Goal: Navigation & Orientation: Find specific page/section

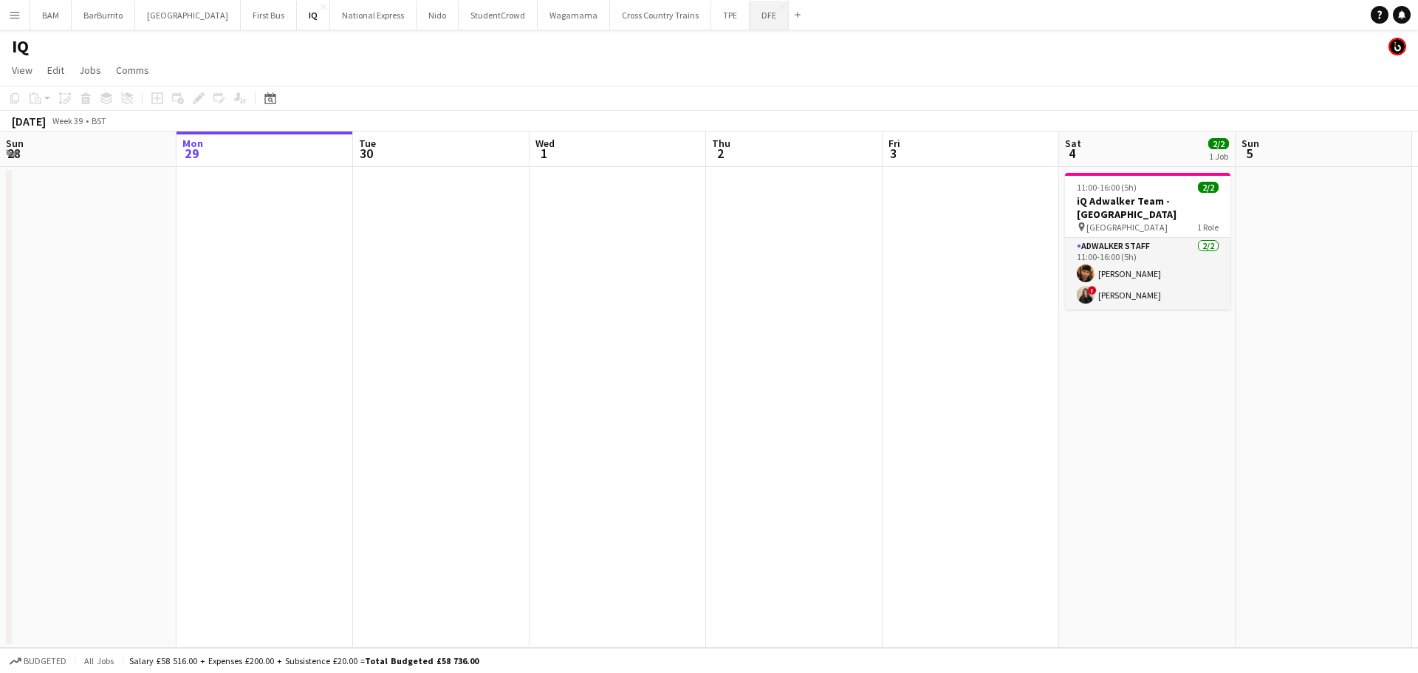
click at [750, 17] on button "DFE Close" at bounding box center [769, 15] width 39 height 29
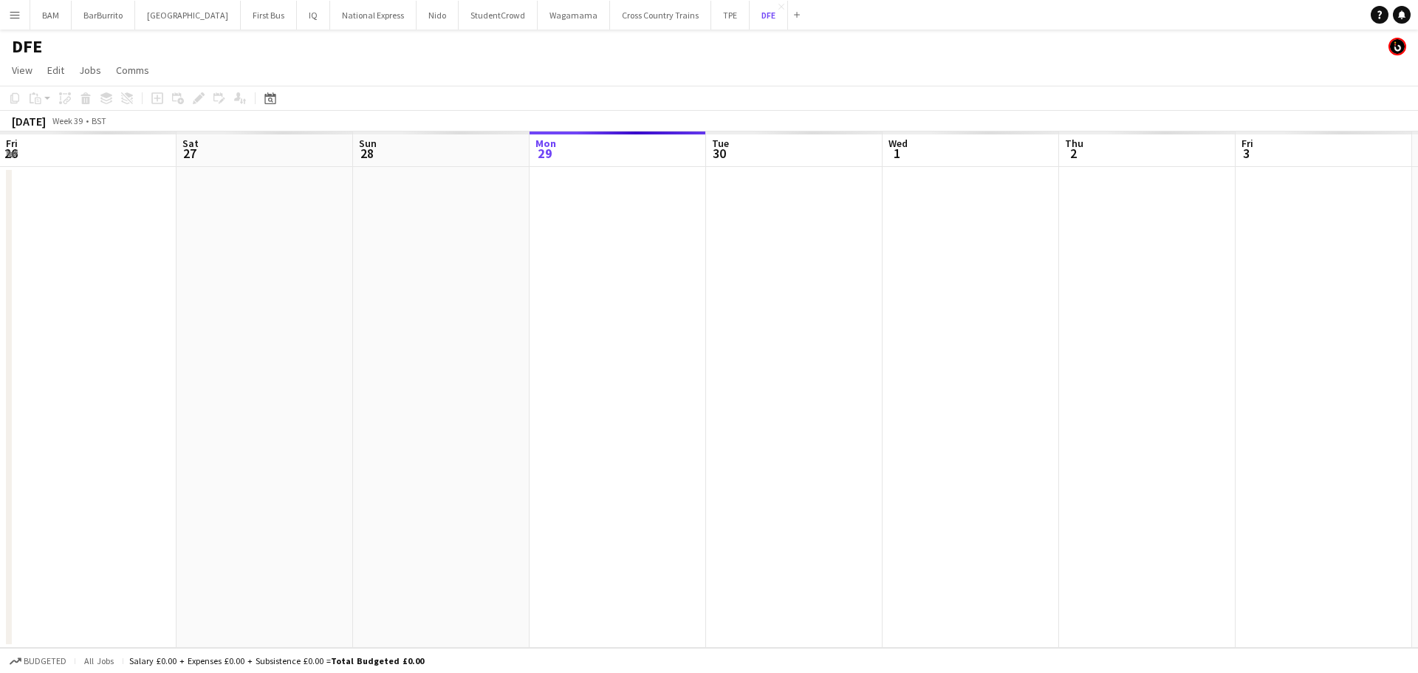
scroll to position [0, 353]
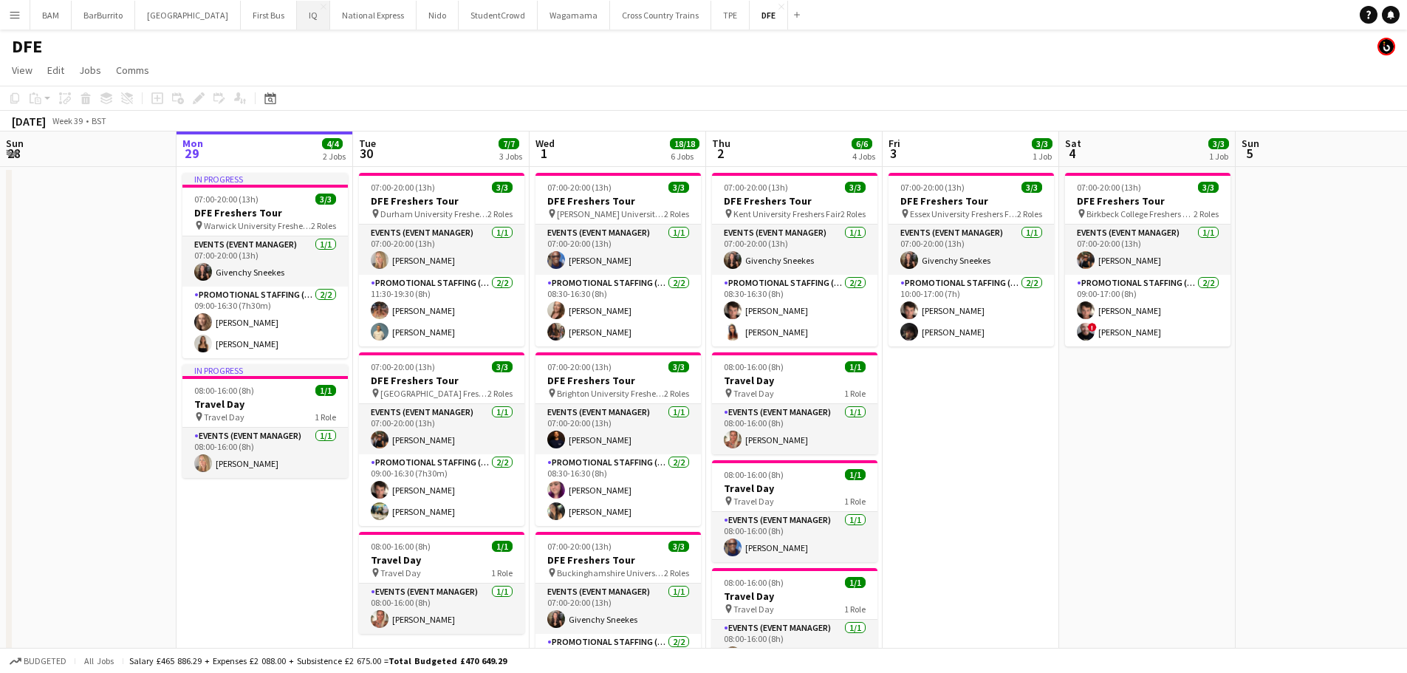
click at [297, 15] on button "IQ Close" at bounding box center [313, 15] width 33 height 29
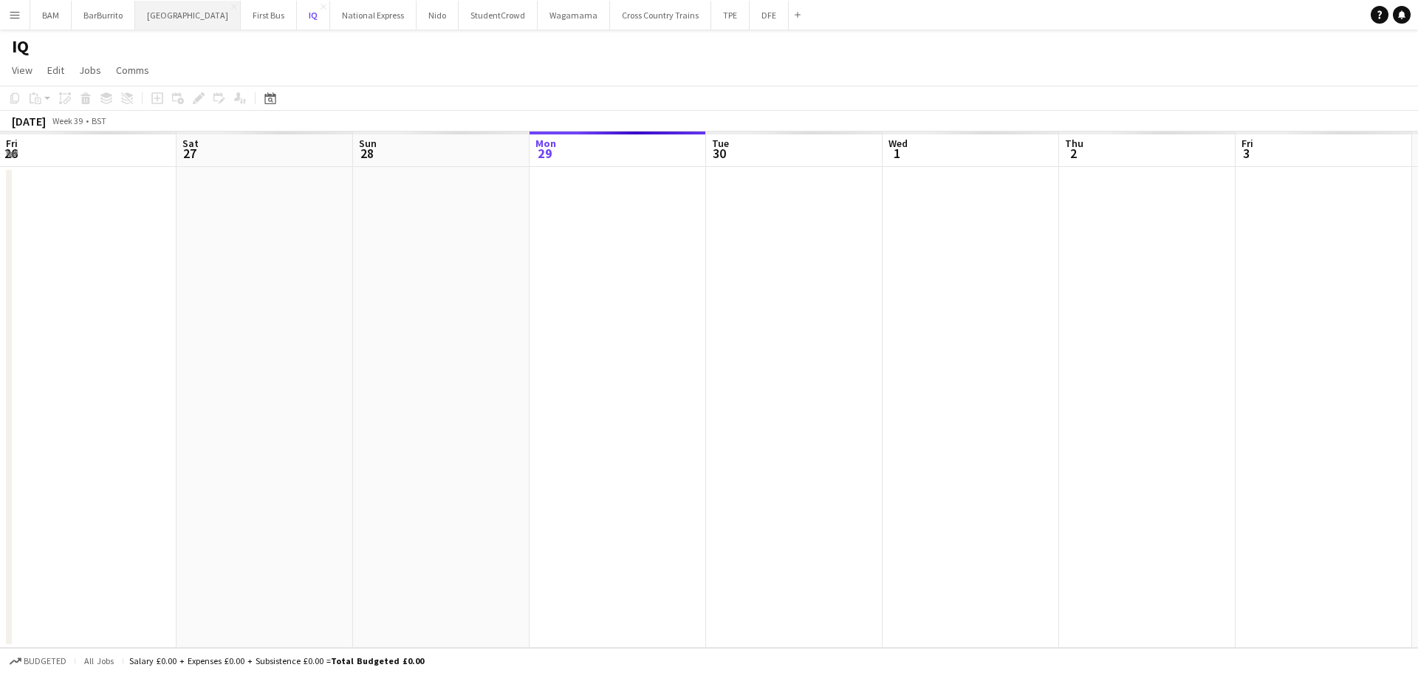
scroll to position [0, 353]
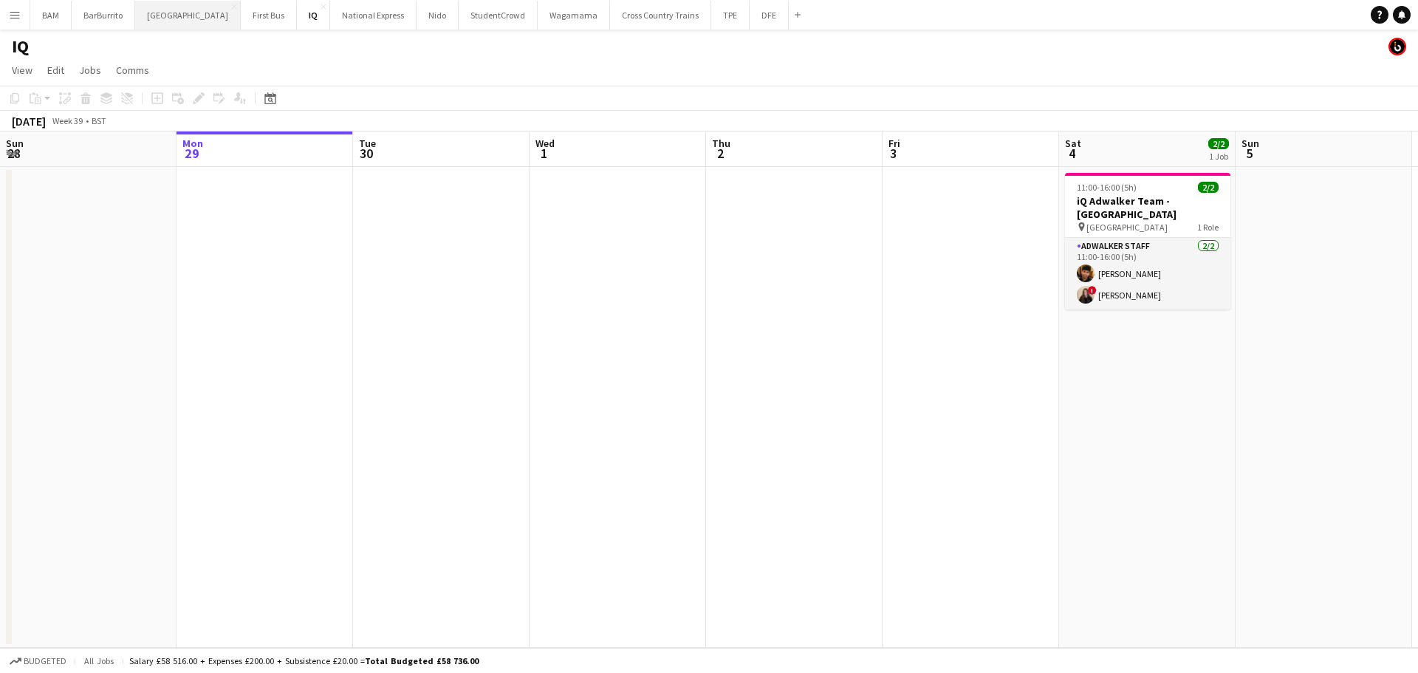
click at [145, 10] on button "[GEOGRAPHIC_DATA]" at bounding box center [188, 15] width 106 height 29
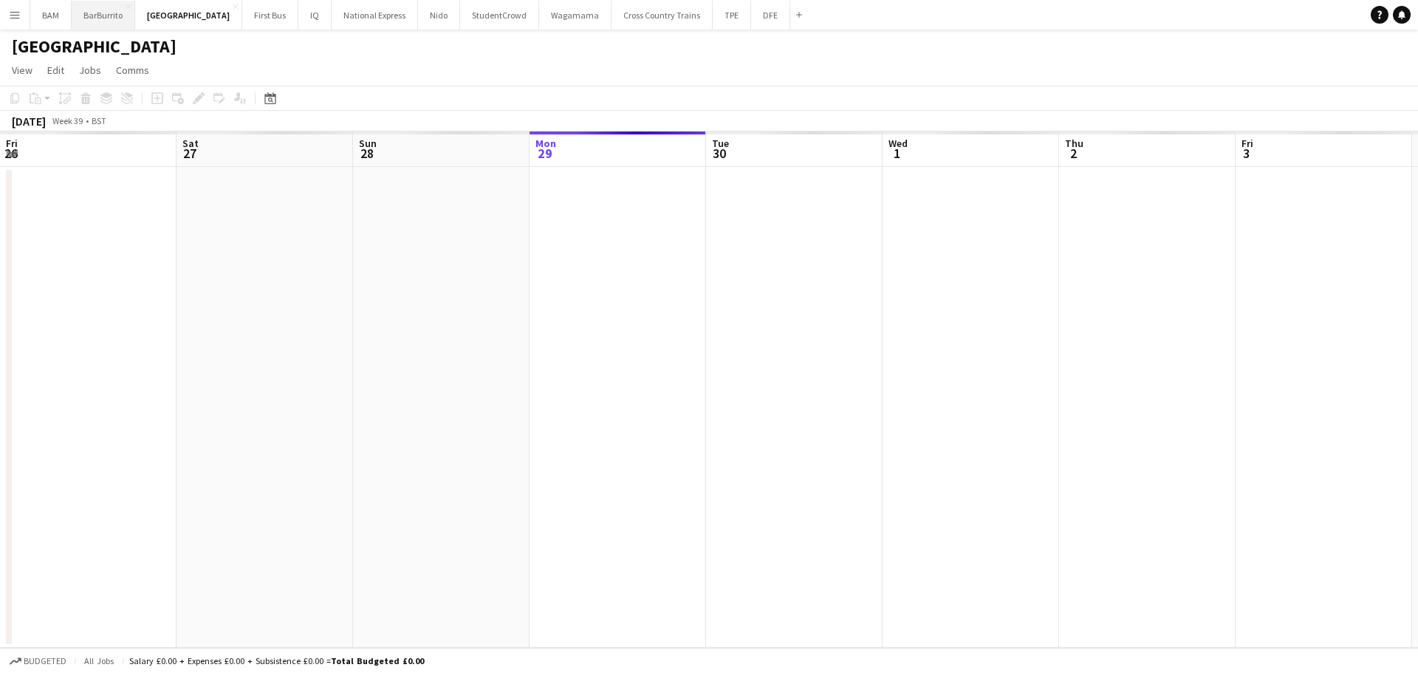
scroll to position [0, 353]
click at [75, 14] on button "BarBurrito Close" at bounding box center [104, 15] width 64 height 29
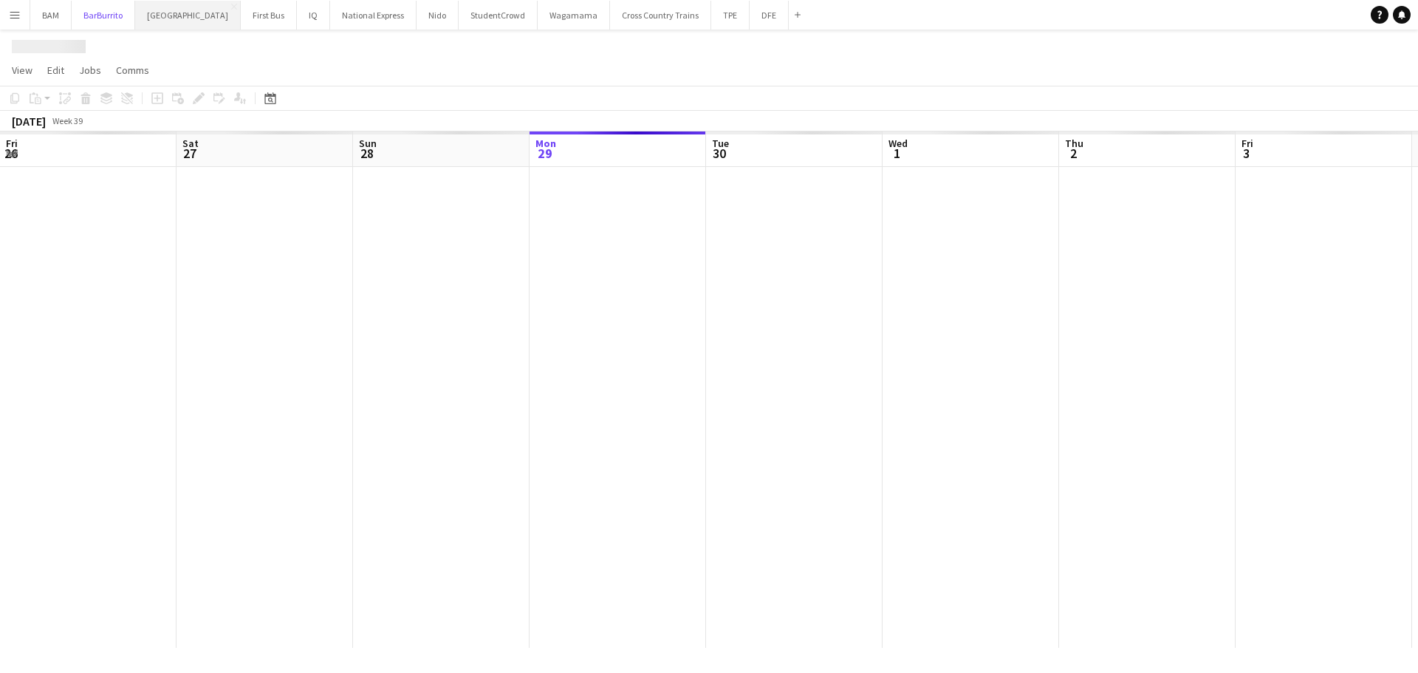
scroll to position [0, 353]
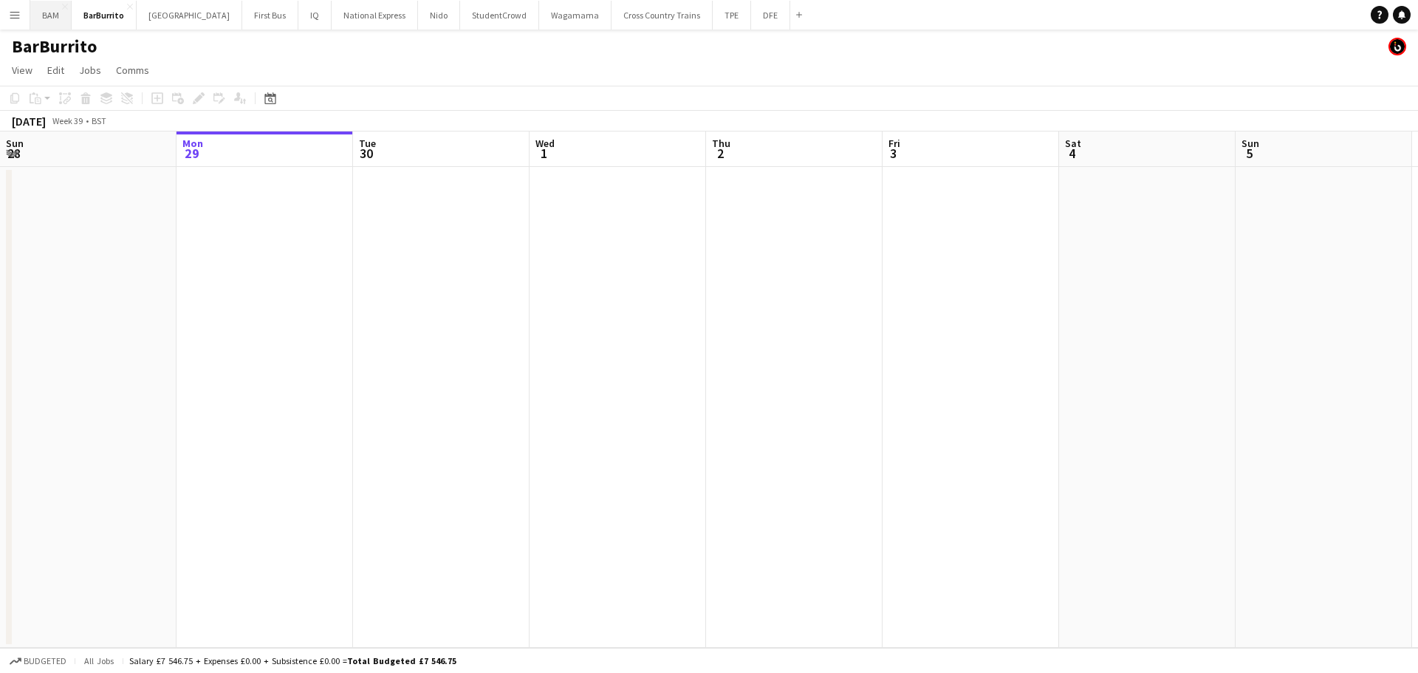
click at [59, 12] on button "BAM Close" at bounding box center [50, 15] width 41 height 29
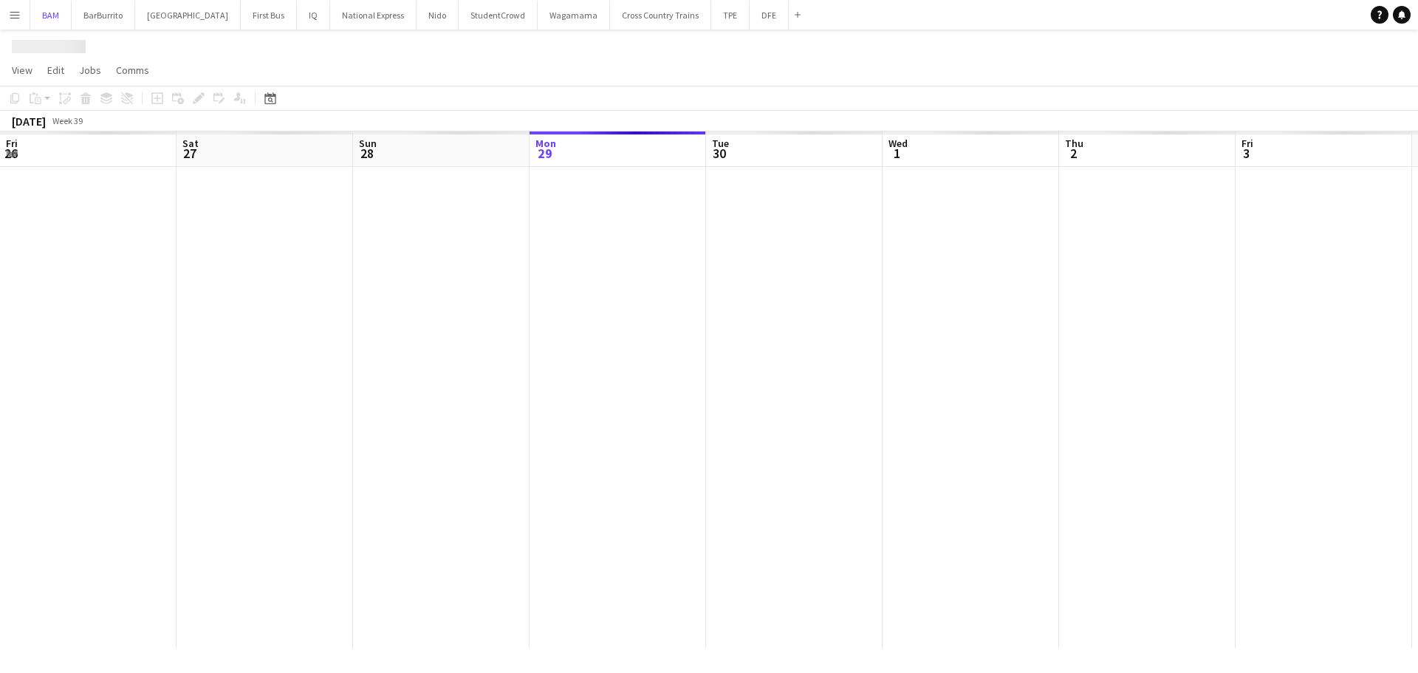
scroll to position [0, 353]
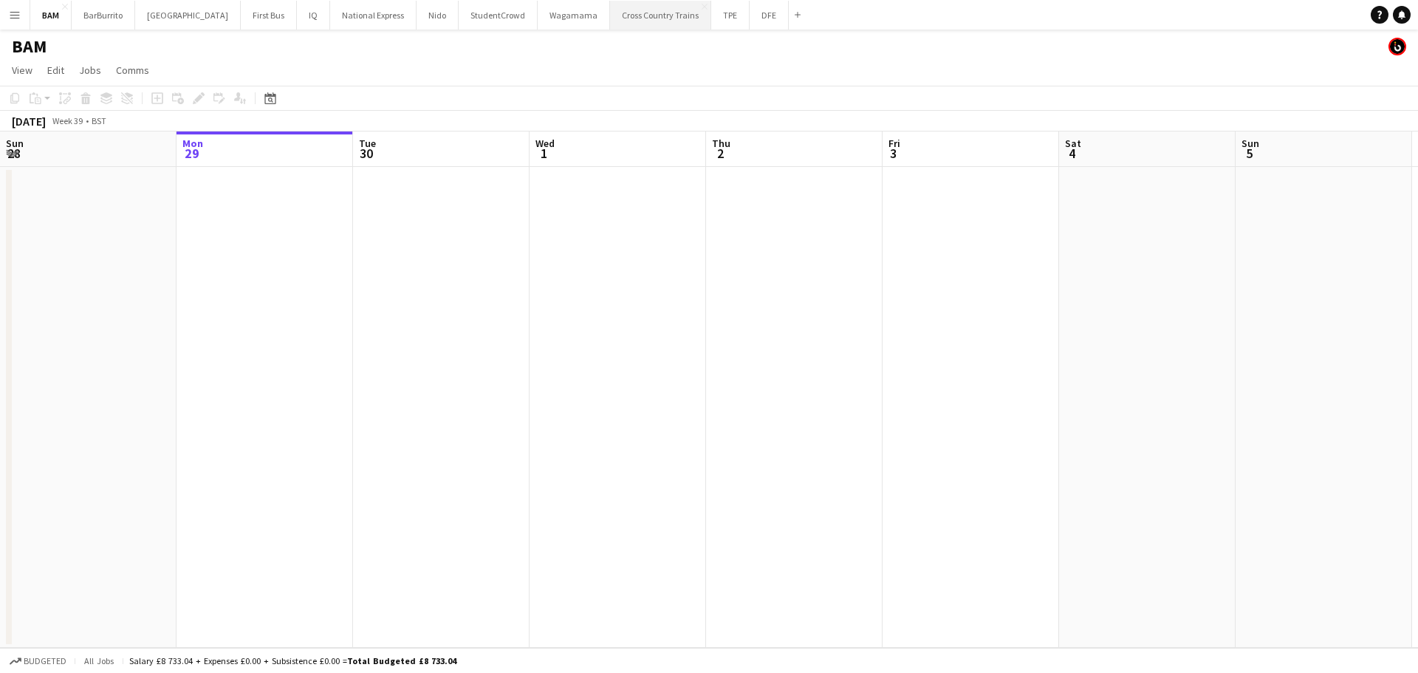
click at [612, 9] on button "Cross Country Trains Close" at bounding box center [660, 15] width 101 height 29
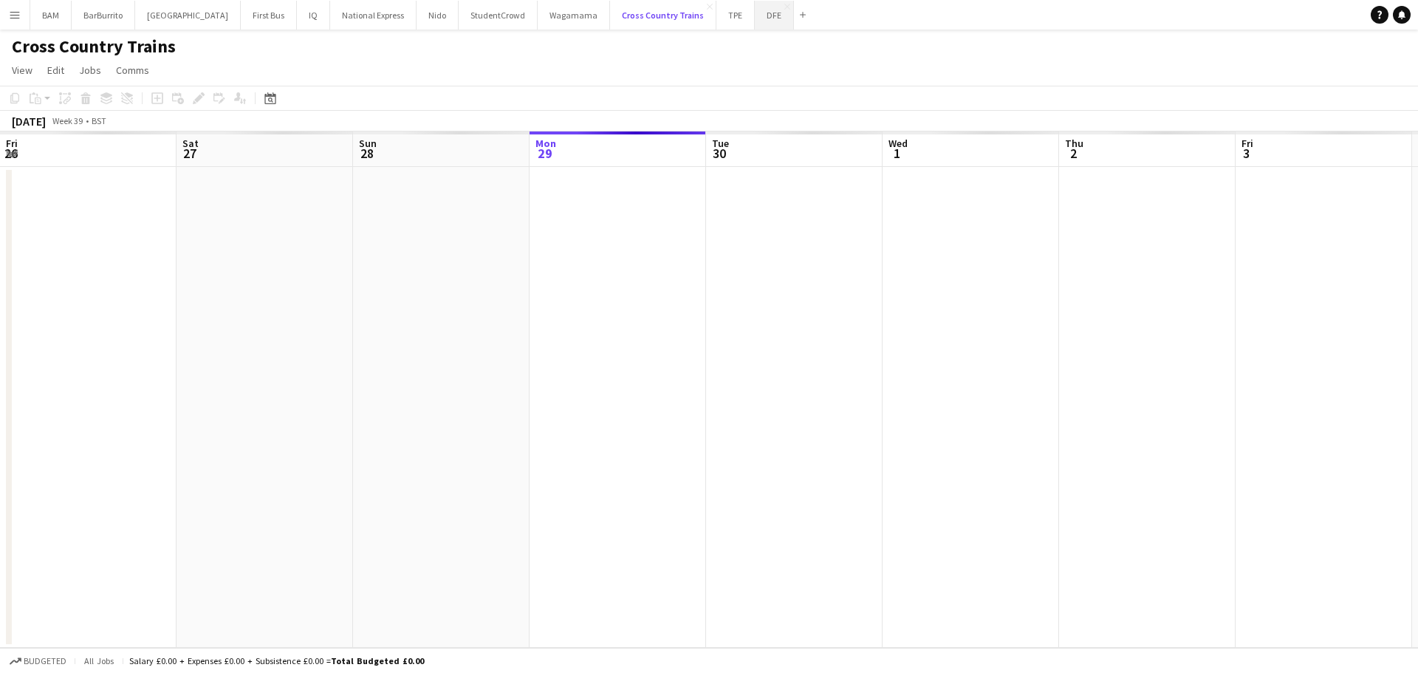
scroll to position [0, 353]
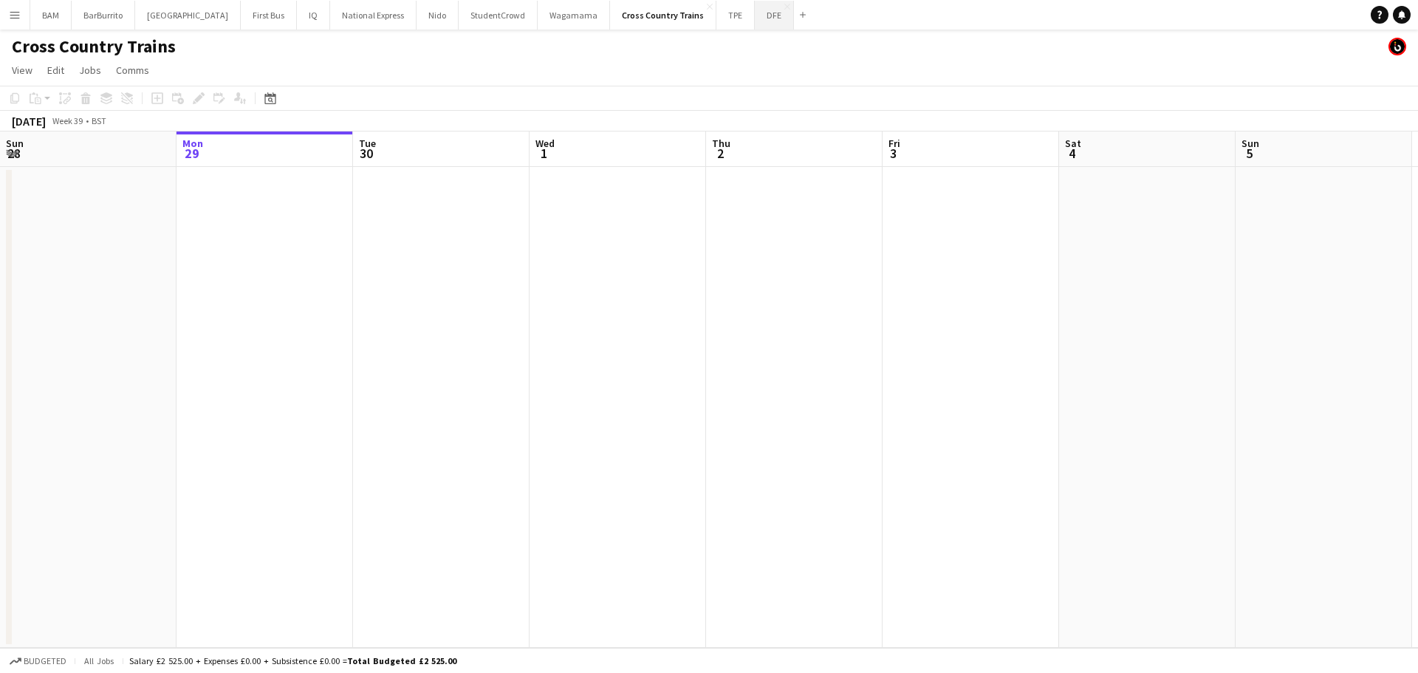
click at [755, 18] on button "DFE Close" at bounding box center [774, 15] width 39 height 29
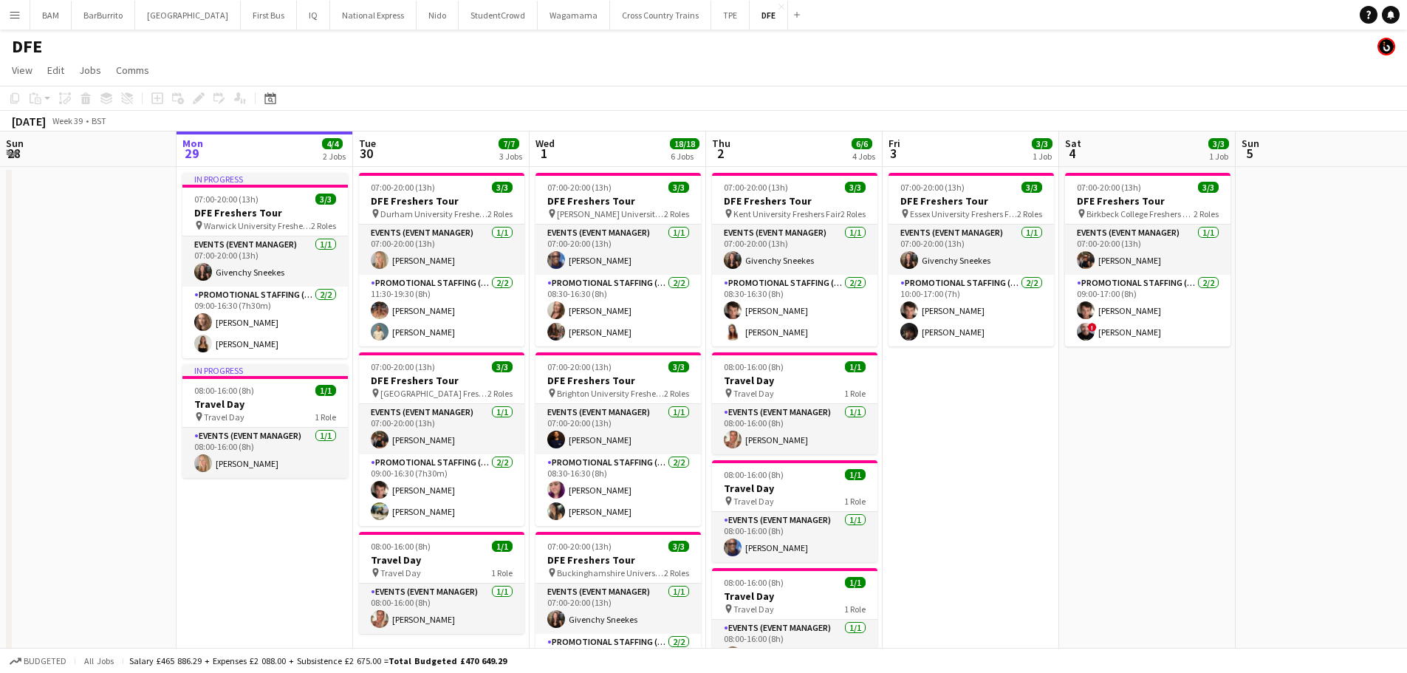
scroll to position [0, 476]
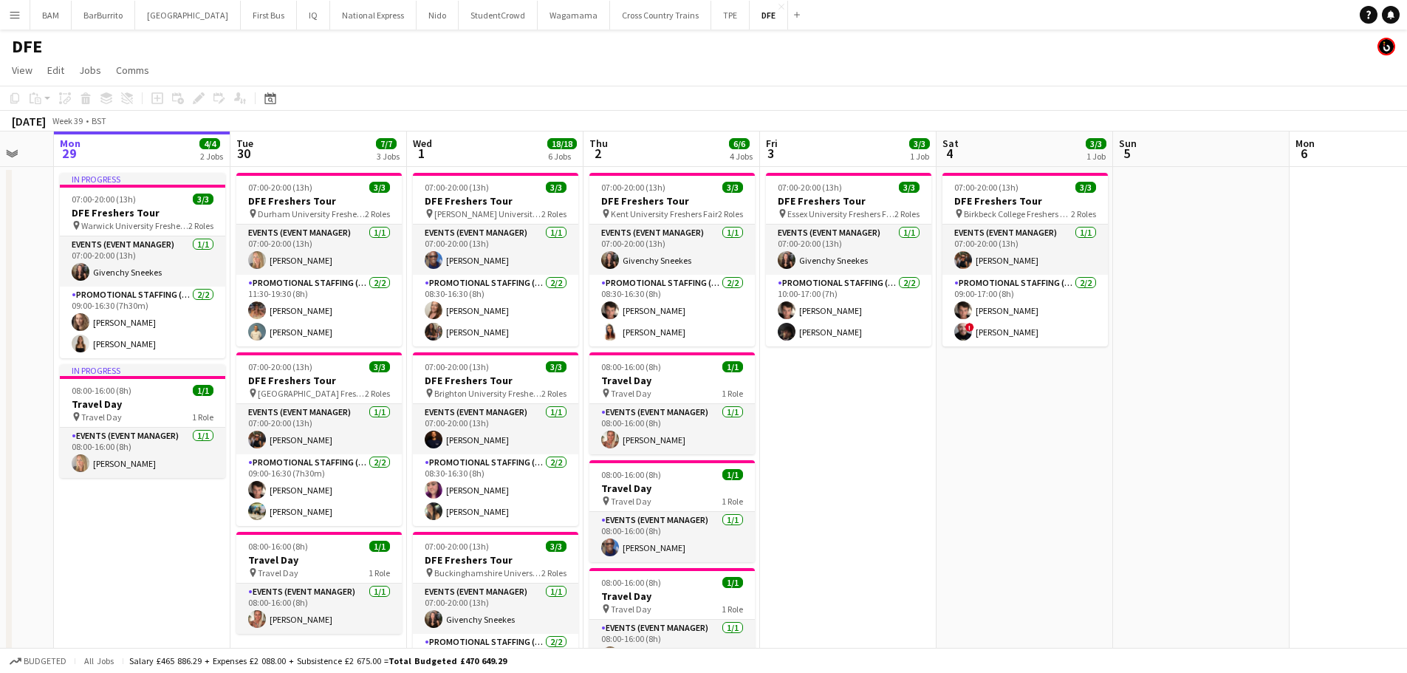
drag, startPoint x: 1070, startPoint y: 500, endPoint x: 947, endPoint y: 503, distance: 122.7
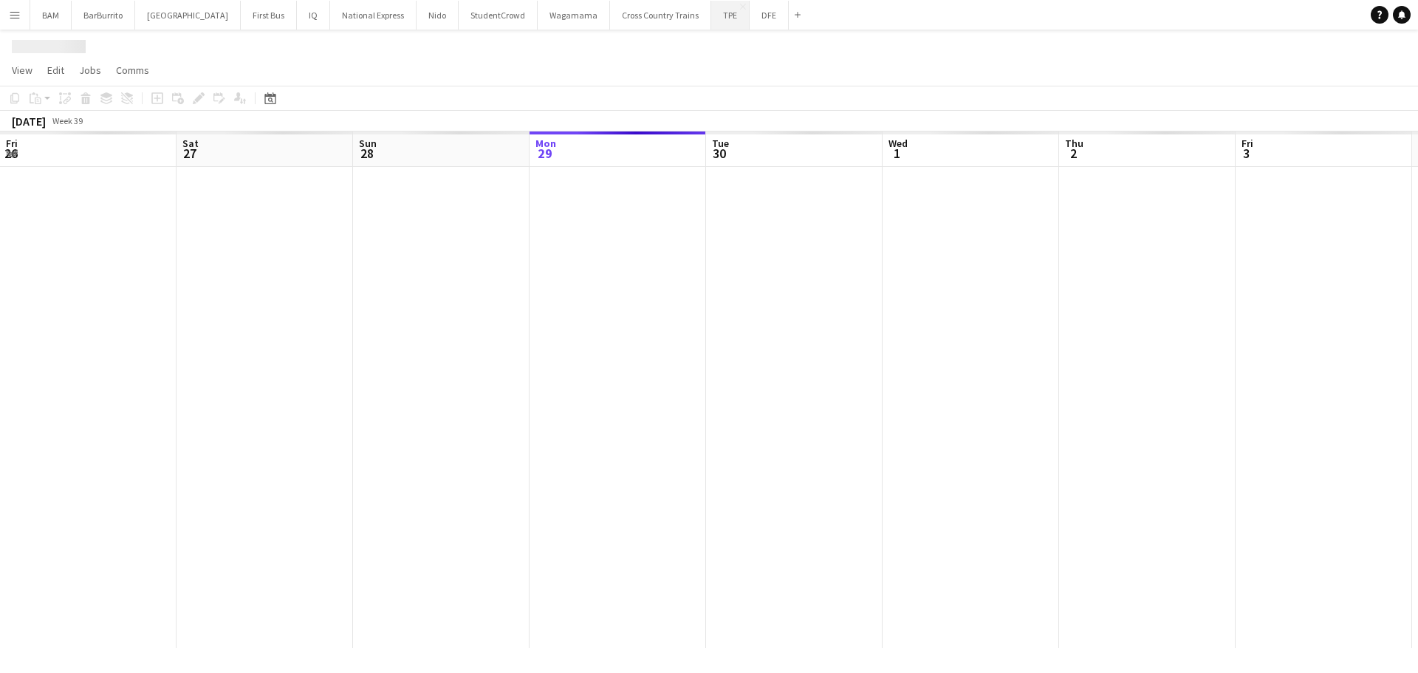
scroll to position [0, 353]
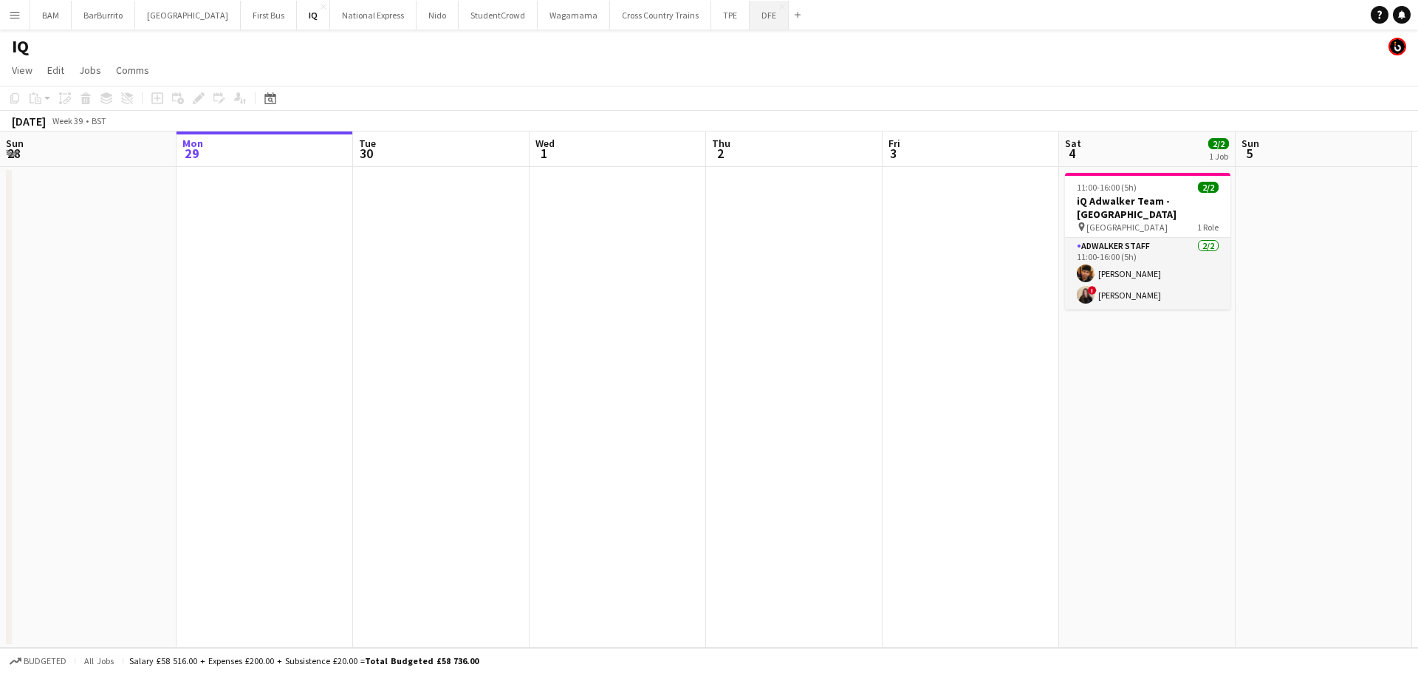
click at [750, 21] on button "DFE Close" at bounding box center [769, 15] width 39 height 29
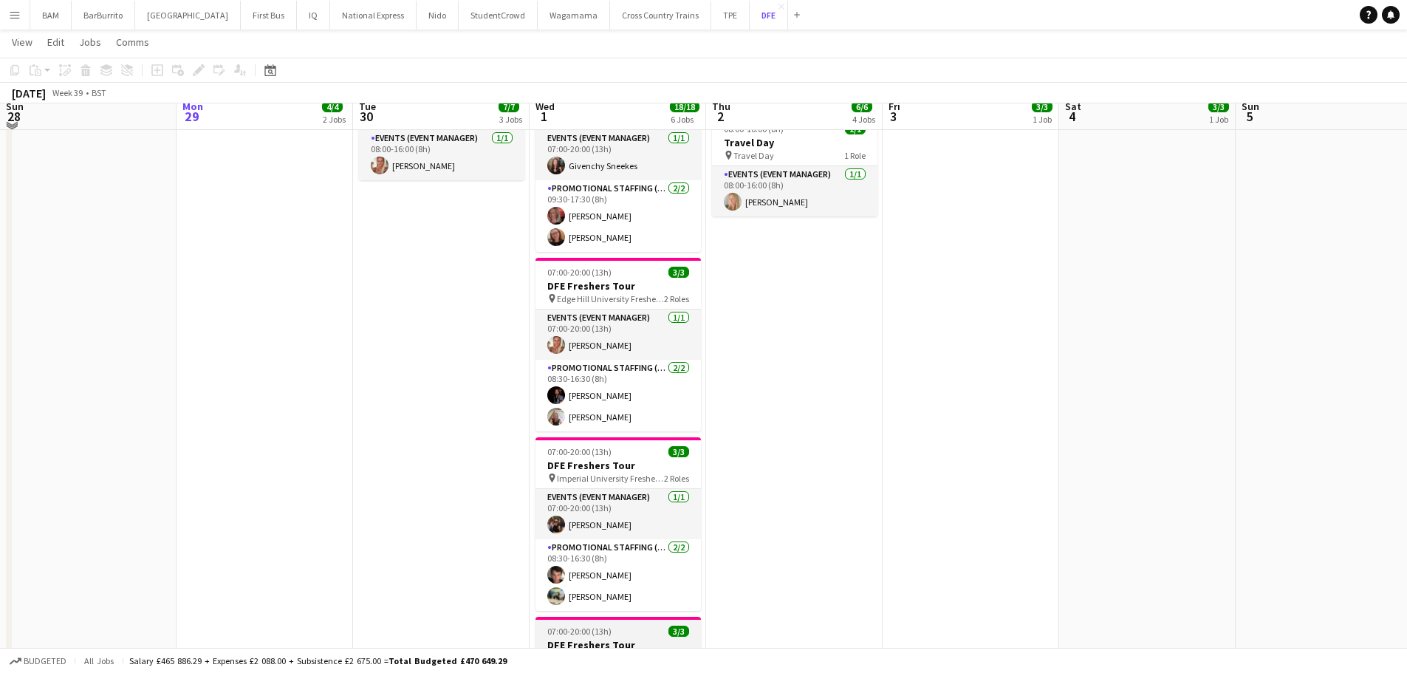
scroll to position [443, 0]
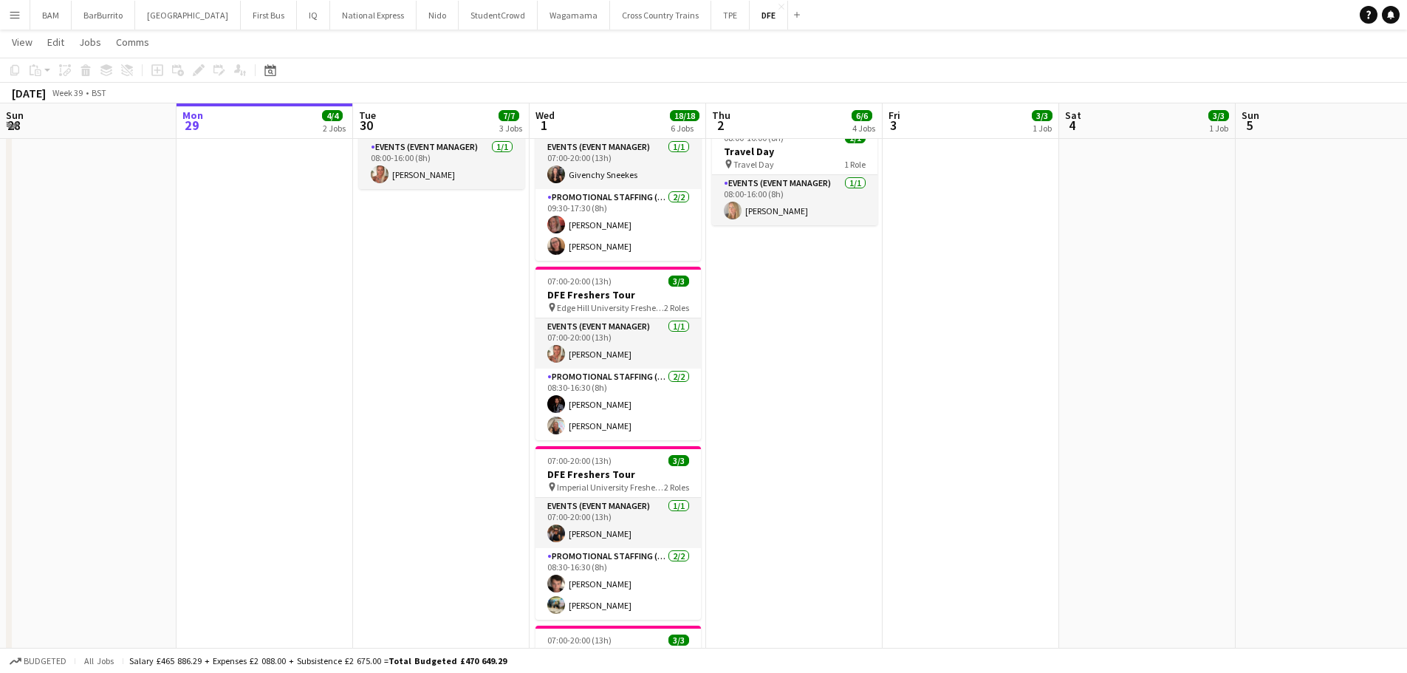
drag, startPoint x: 635, startPoint y: 399, endPoint x: 770, endPoint y: 389, distance: 134.8
click at [635, 400] on app-card-role "Promotional Staffing (Brand Ambassadors) [DATE] 08:30-16:30 (8h) [PERSON_NAME] …" at bounding box center [618, 405] width 165 height 72
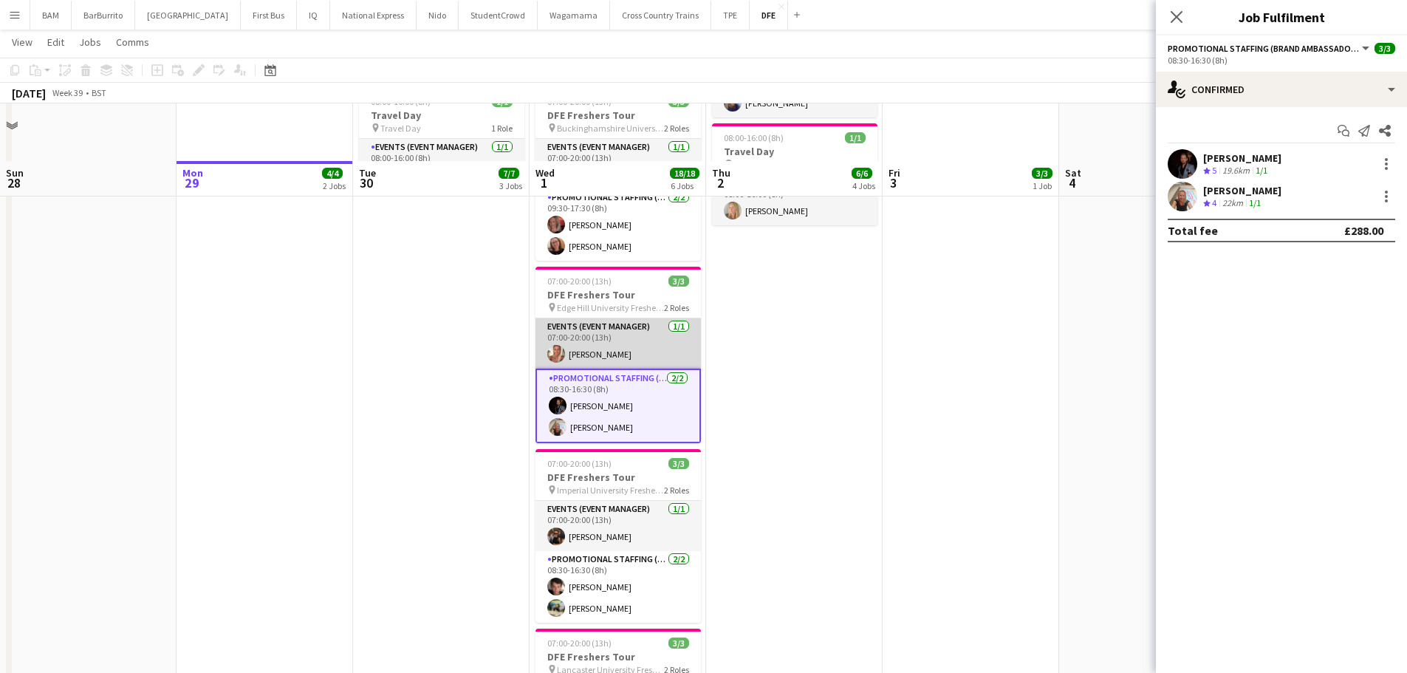
scroll to position [665, 0]
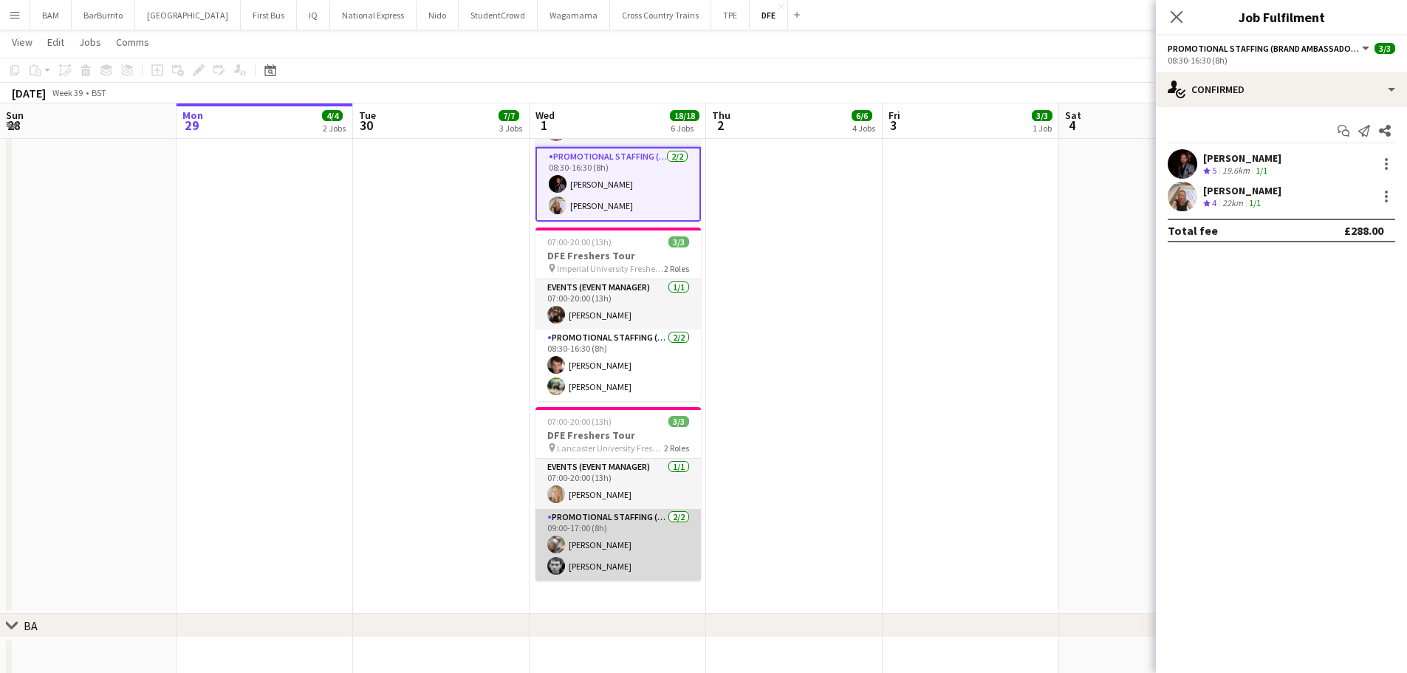
click at [643, 549] on app-card-role "Promotional Staffing (Brand Ambassadors) 2/2 09:00-17:00 (8h) Joshua Adepoju Ni…" at bounding box center [618, 545] width 165 height 72
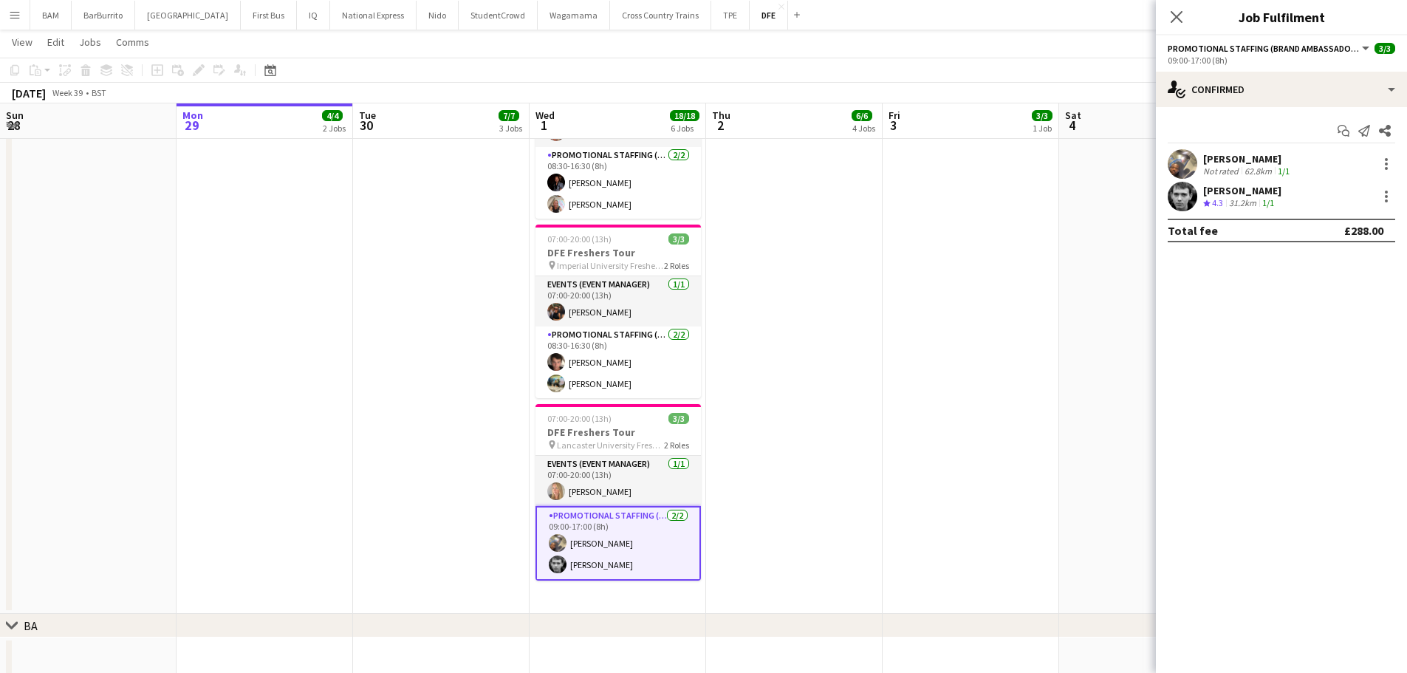
click at [1173, 8] on app-icon "Close pop-in" at bounding box center [1177, 17] width 18 height 18
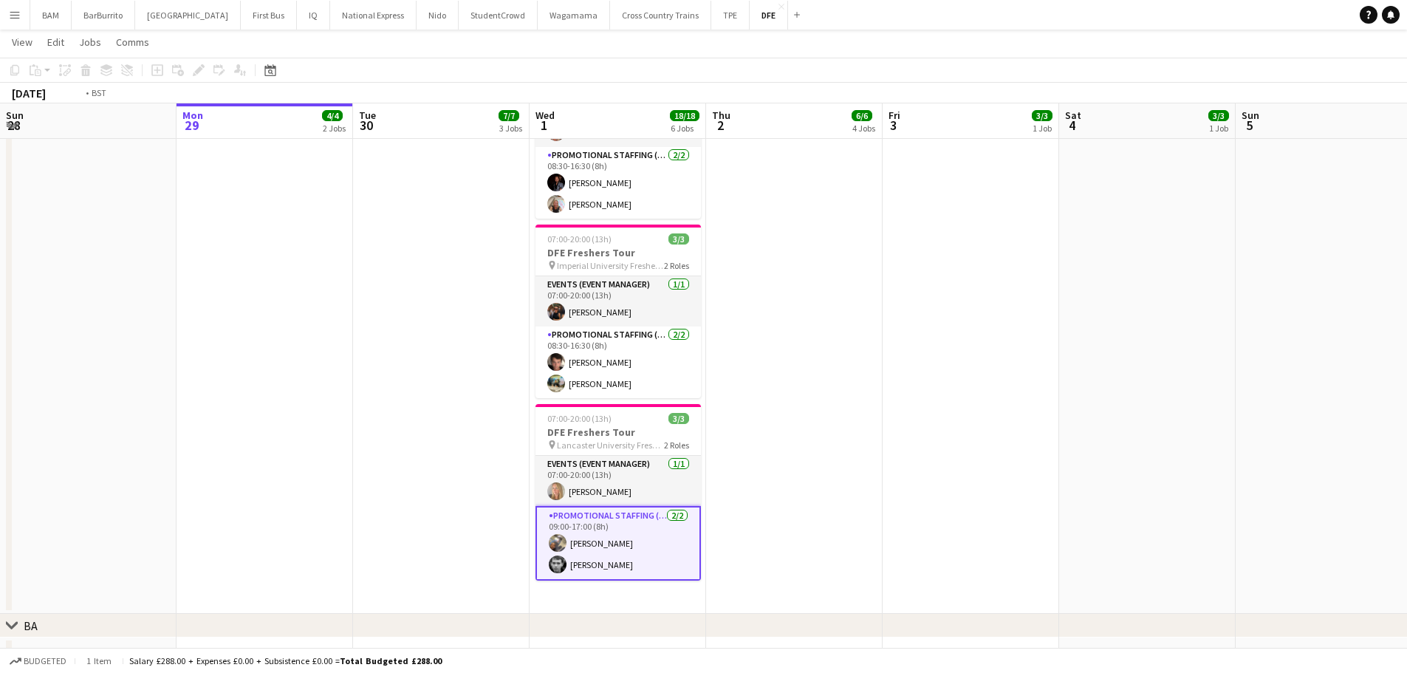
drag, startPoint x: 795, startPoint y: 225, endPoint x: 753, endPoint y: 225, distance: 42.1
click at [753, 225] on app-calendar-viewport "Fri 26 10/10 4 Jobs Sat 27 14/14 5 Jobs Sun 28 Mon 29 4/4 2 Jobs Tue 30 7/7 3 J…" at bounding box center [703, 105] width 1407 height 1425
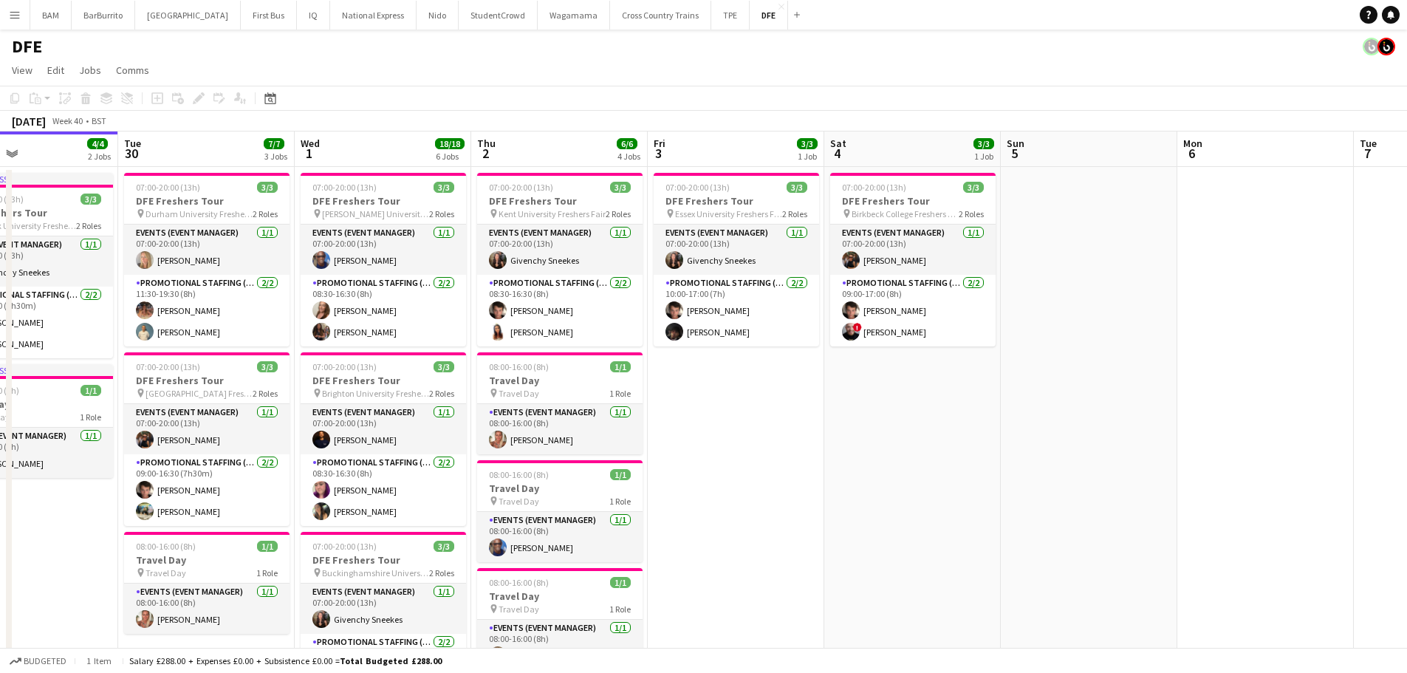
scroll to position [0, 417]
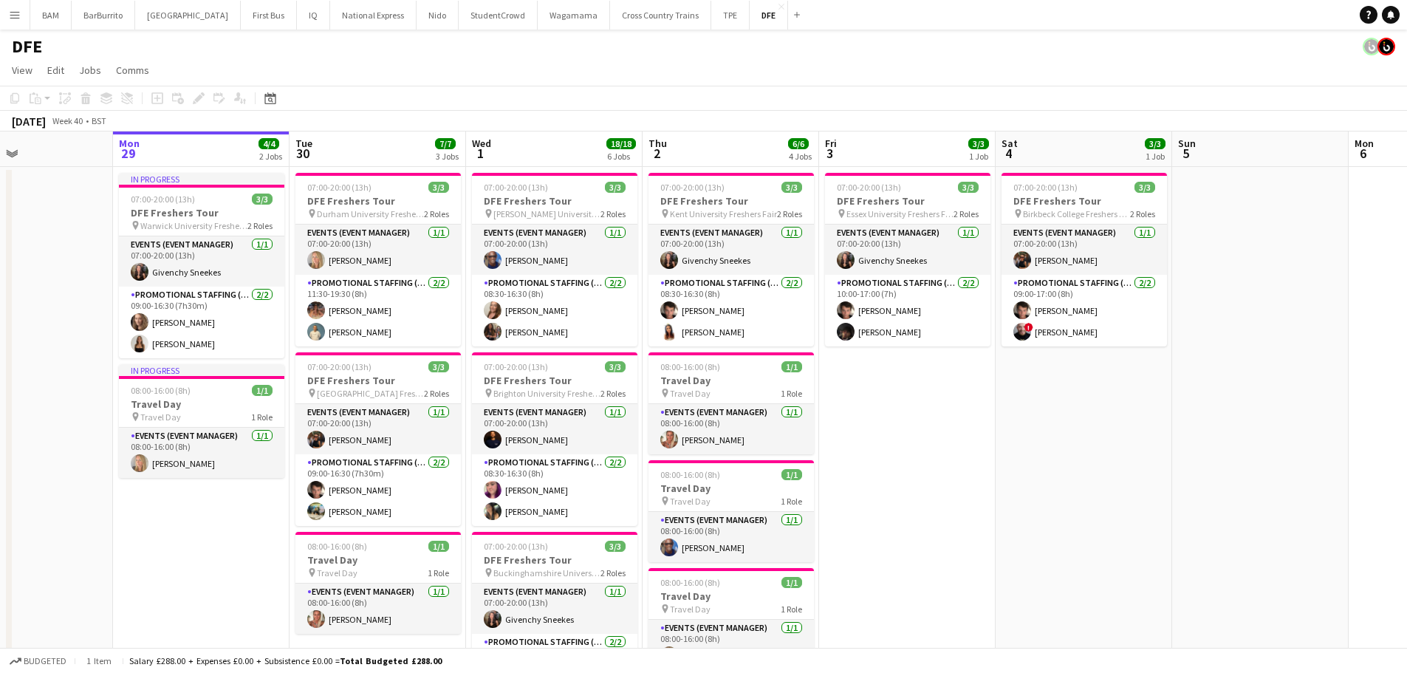
drag, startPoint x: 1073, startPoint y: 341, endPoint x: 1055, endPoint y: 341, distance: 17.7
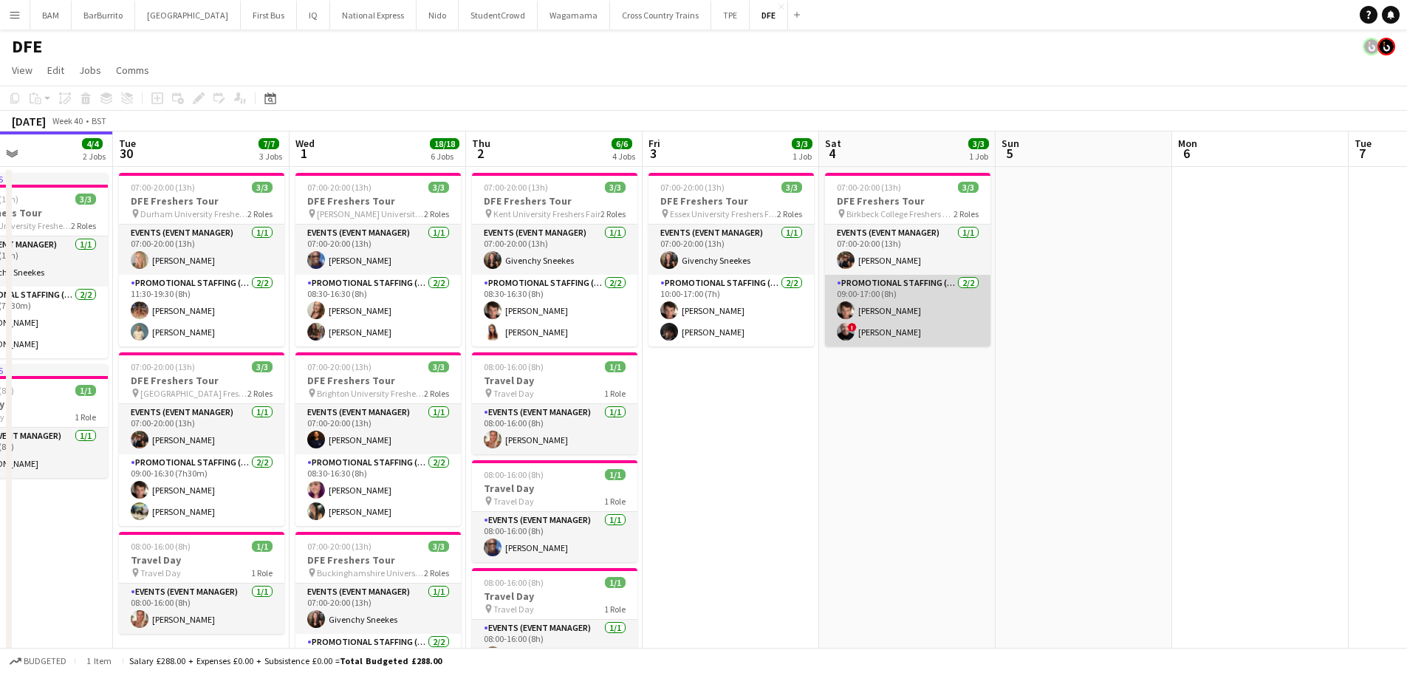
click at [937, 327] on app-card-role "Promotional Staffing (Brand Ambassadors) 2/2 09:00-17:00 (8h) Sebastian Hill ! …" at bounding box center [907, 311] width 165 height 72
